Goal: Navigation & Orientation: Find specific page/section

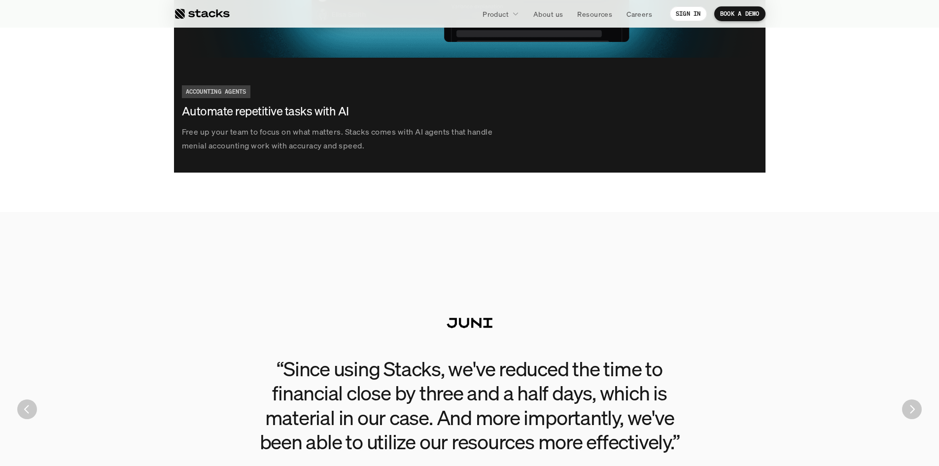
scroll to position [1872, 0]
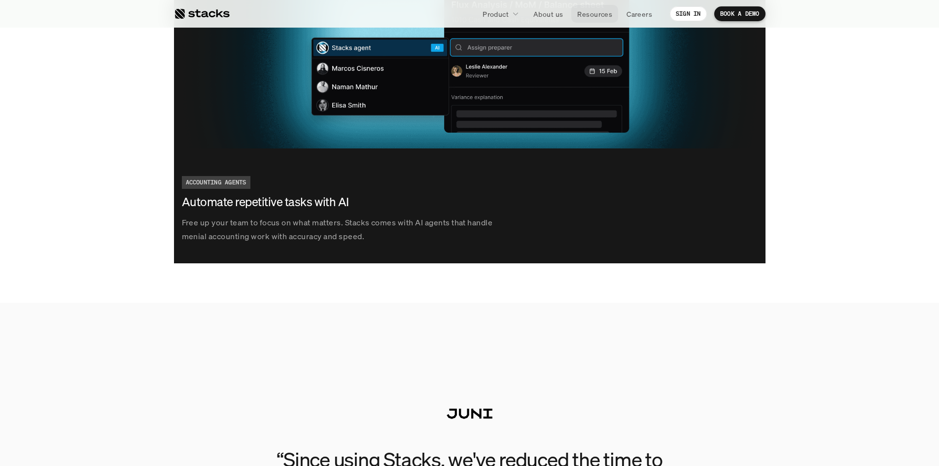
click at [589, 8] on link "Resources" at bounding box center [594, 14] width 47 height 18
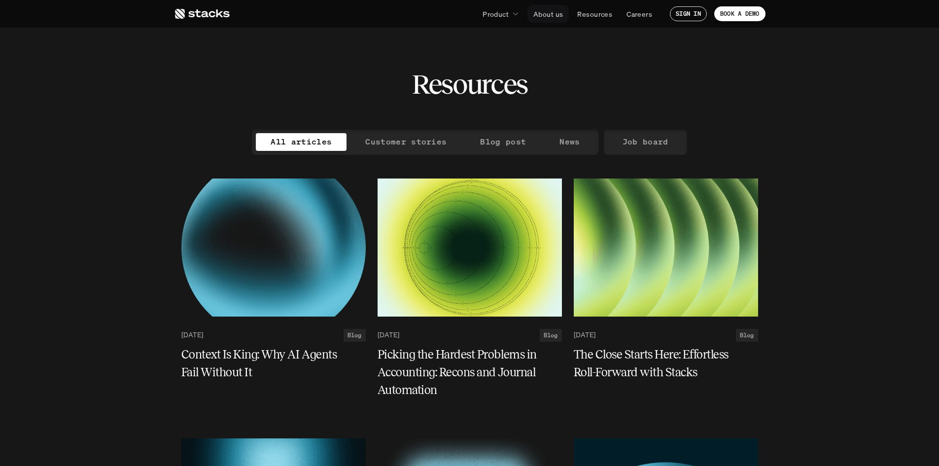
click at [545, 11] on p "About us" at bounding box center [548, 14] width 30 height 10
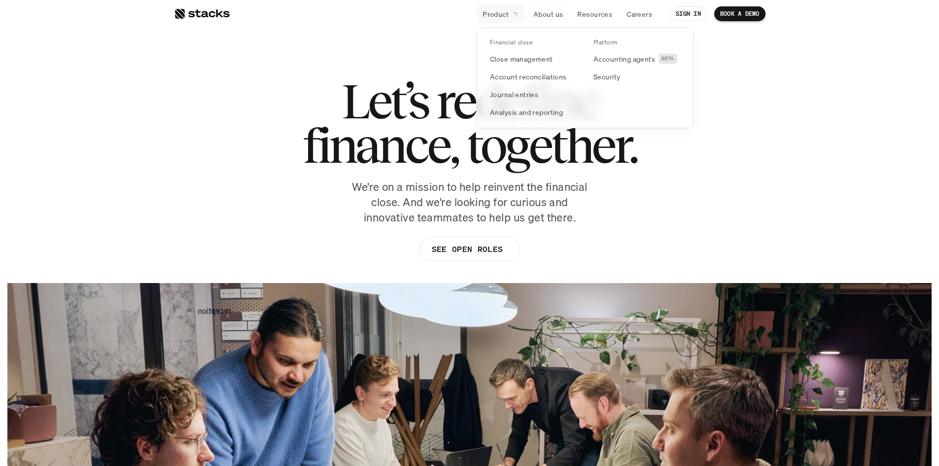
click at [505, 14] on p "Product" at bounding box center [495, 14] width 26 height 10
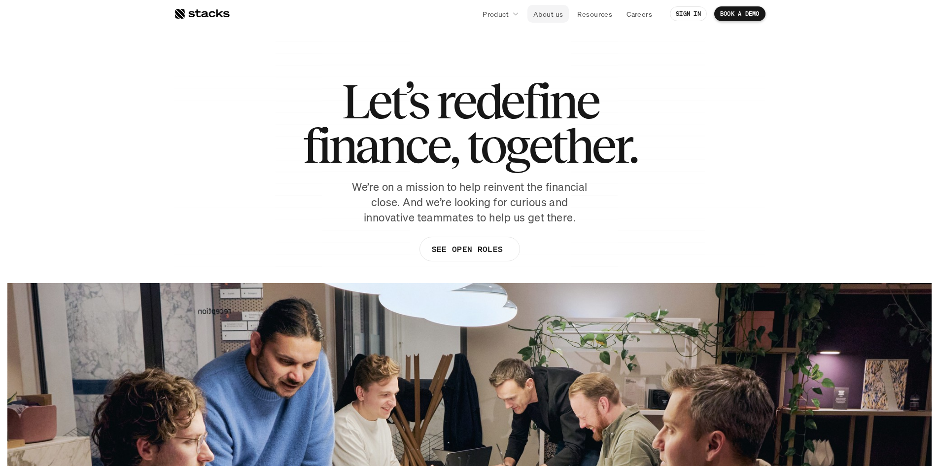
click at [558, 13] on p "About us" at bounding box center [548, 14] width 30 height 10
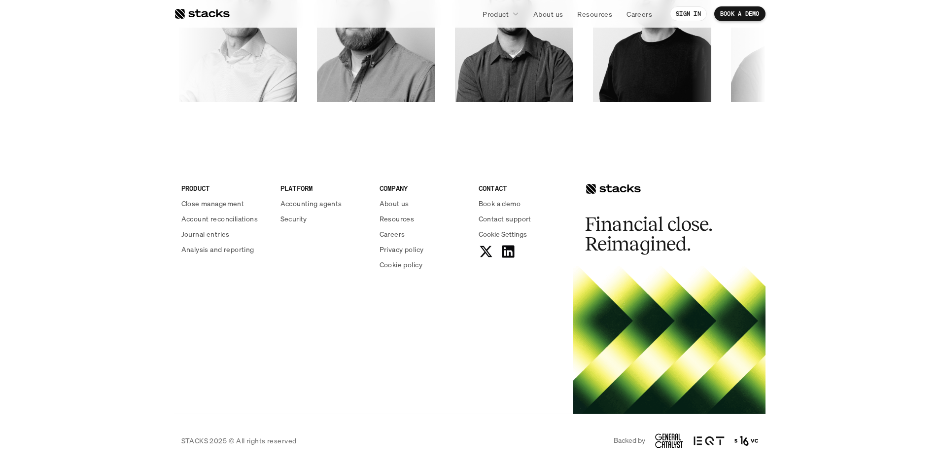
scroll to position [1683, 0]
